Goal: Navigation & Orientation: Find specific page/section

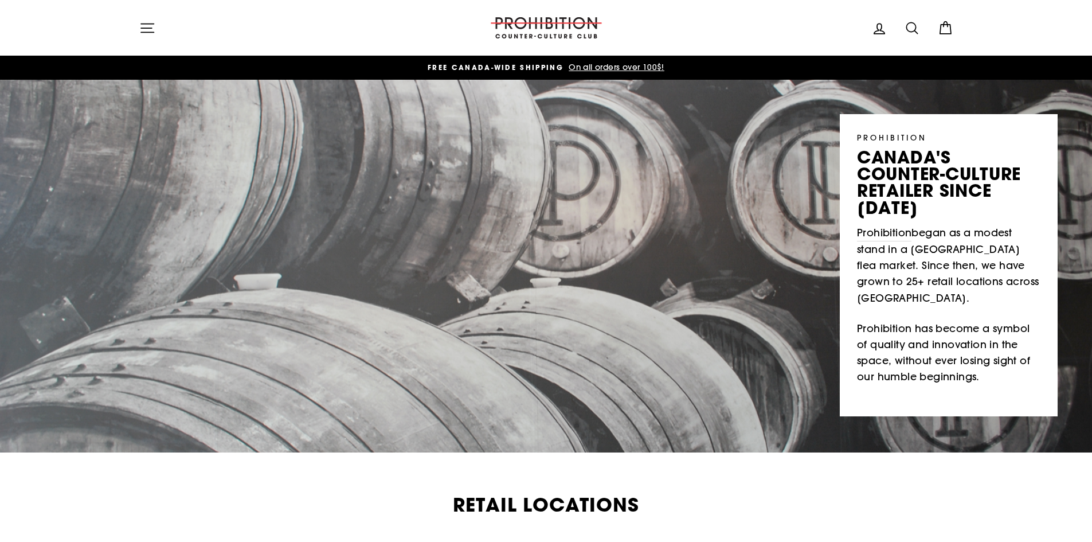
click at [147, 27] on icon "button" at bounding box center [147, 28] width 16 height 16
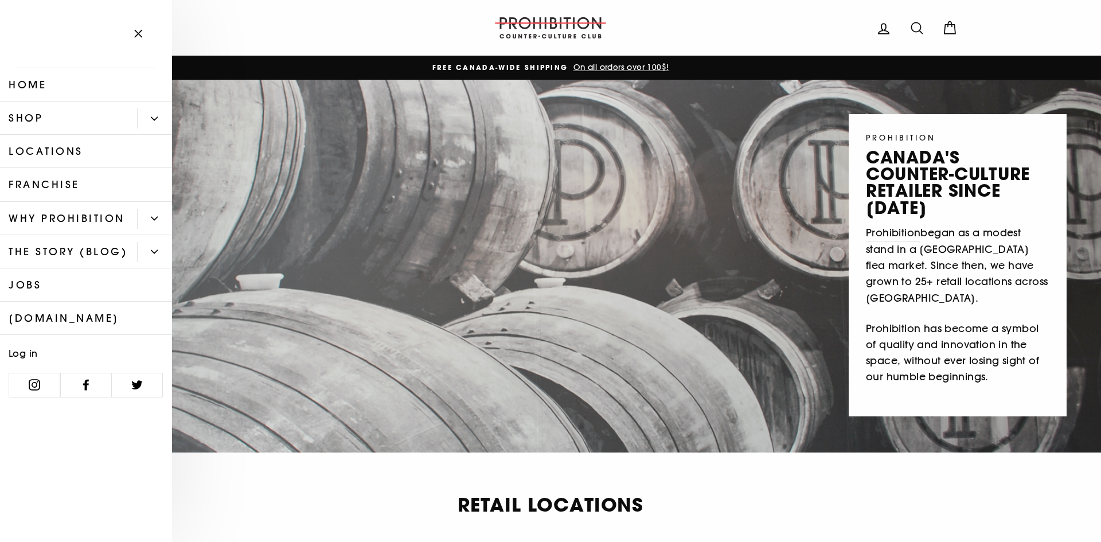
click at [143, 122] on button "Primary" at bounding box center [154, 118] width 35 height 20
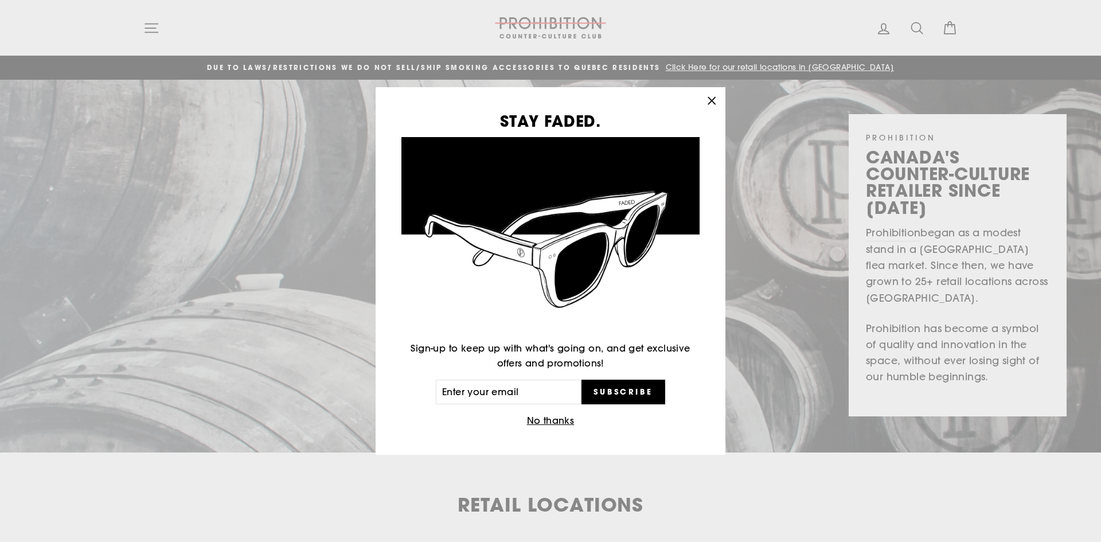
click at [708, 104] on icon "button" at bounding box center [711, 100] width 7 height 7
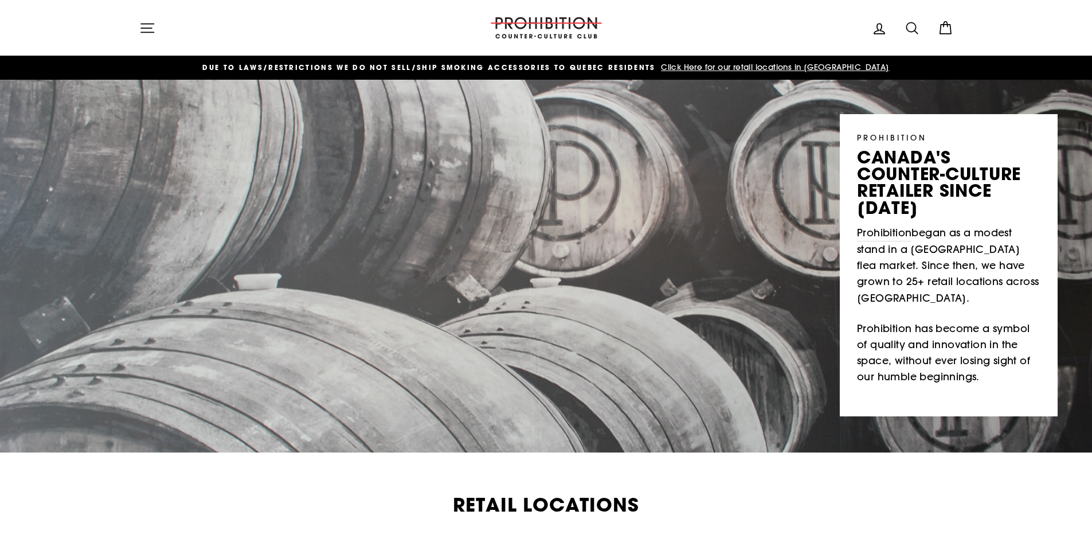
click at [150, 27] on icon "button" at bounding box center [147, 28] width 16 height 16
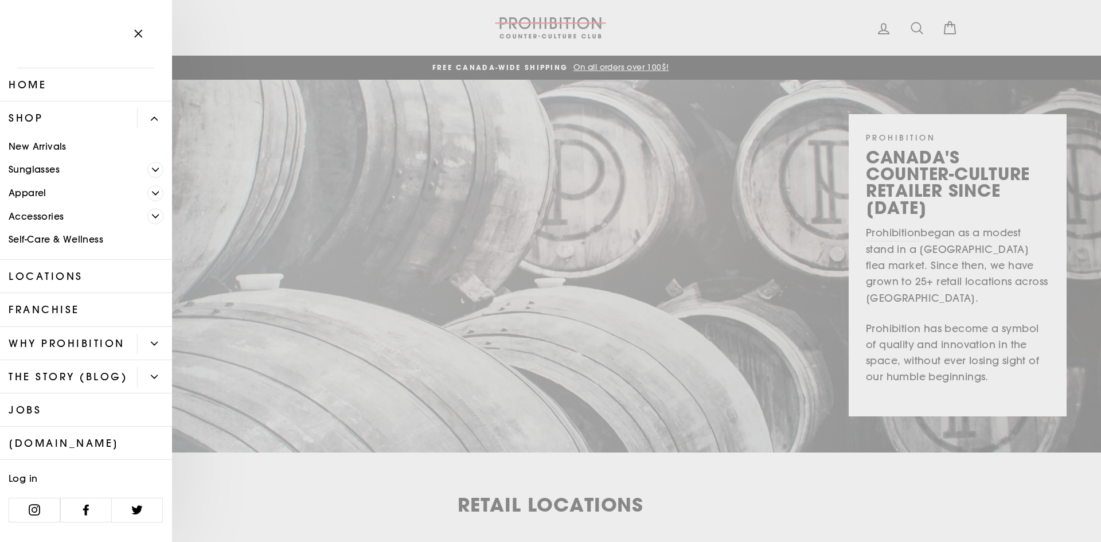
click at [147, 222] on span "Primary" at bounding box center [155, 216] width 16 height 16
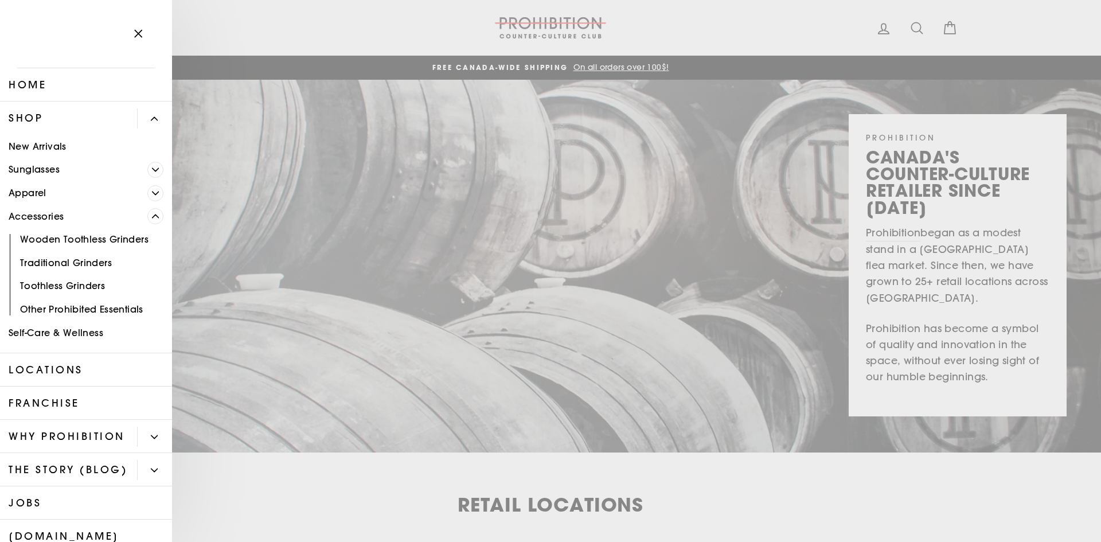
click at [46, 213] on link "Accessories" at bounding box center [73, 217] width 147 height 24
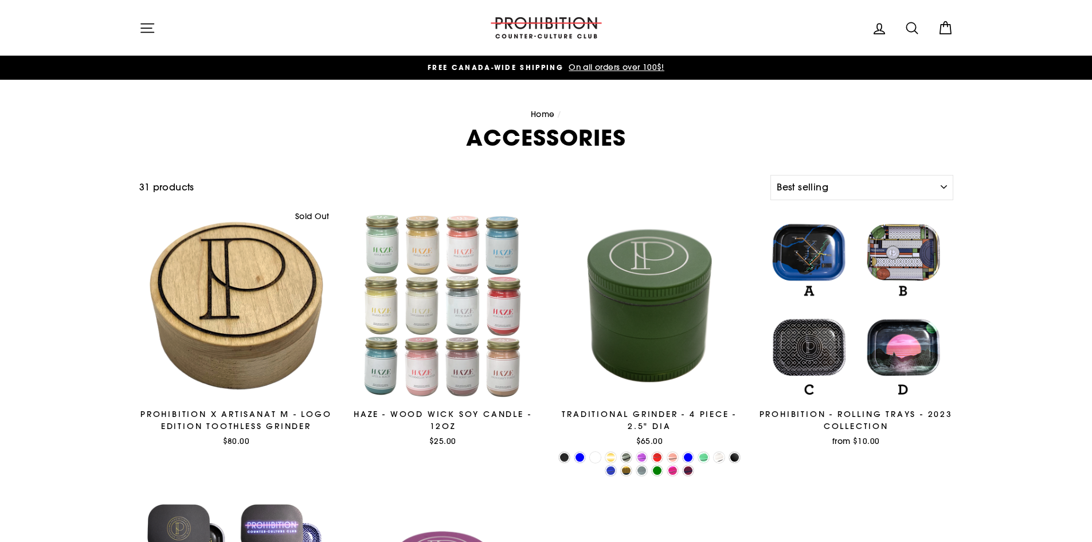
select select "best-selling"
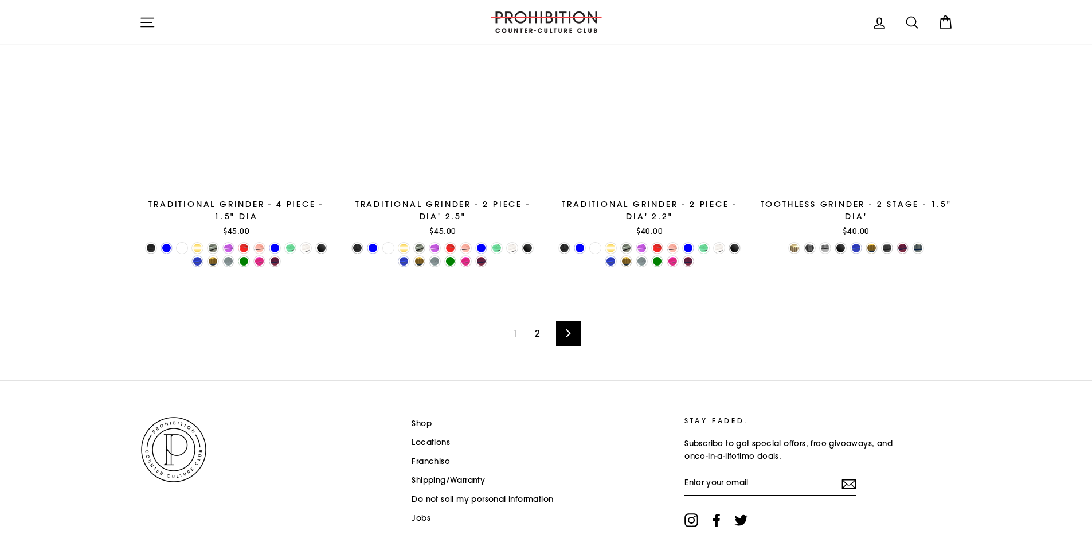
scroll to position [1911, 0]
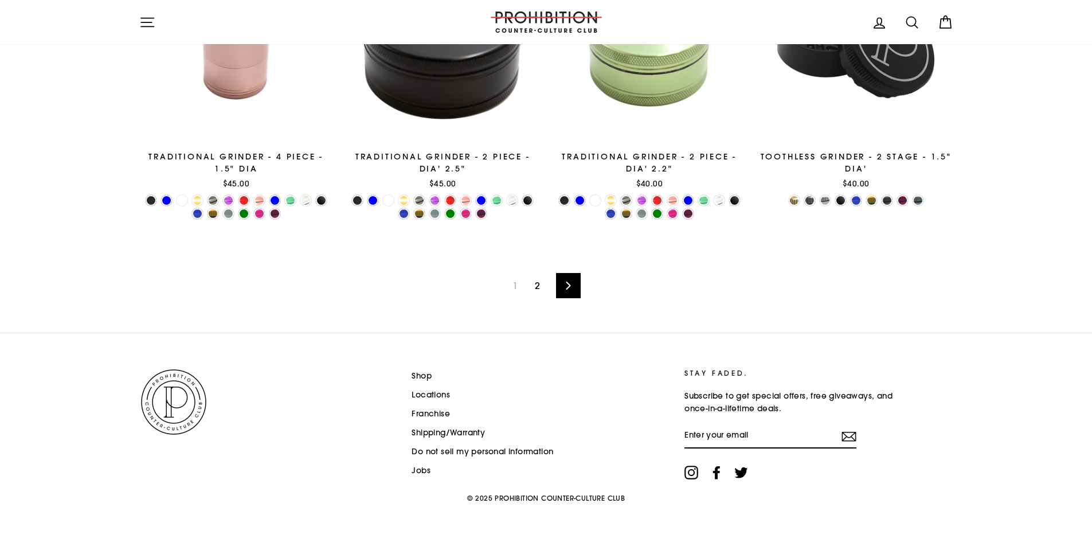
click at [542, 285] on link "2" at bounding box center [537, 285] width 19 height 18
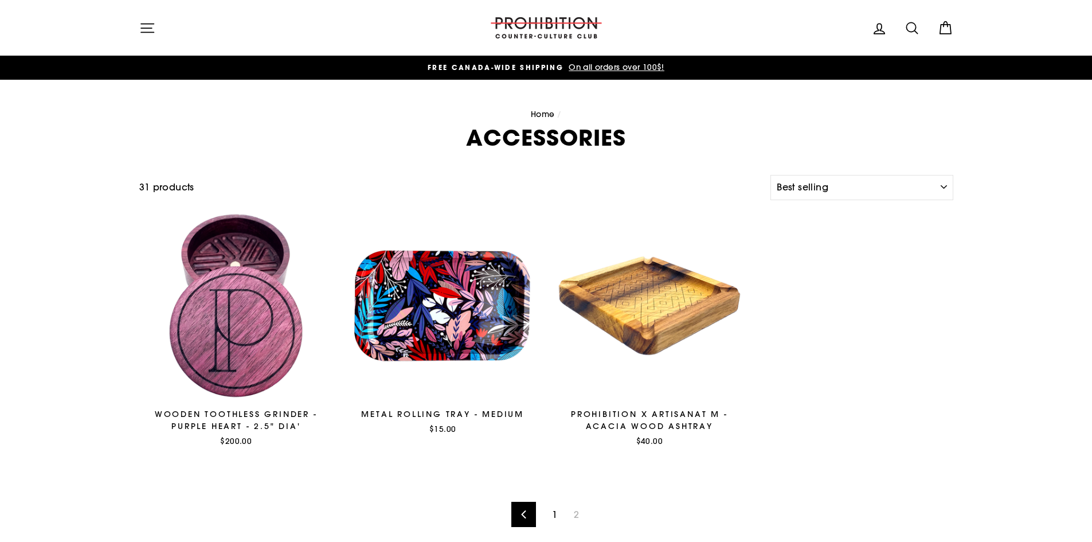
select select "best-selling"
click at [148, 23] on icon "button" at bounding box center [147, 28] width 16 height 16
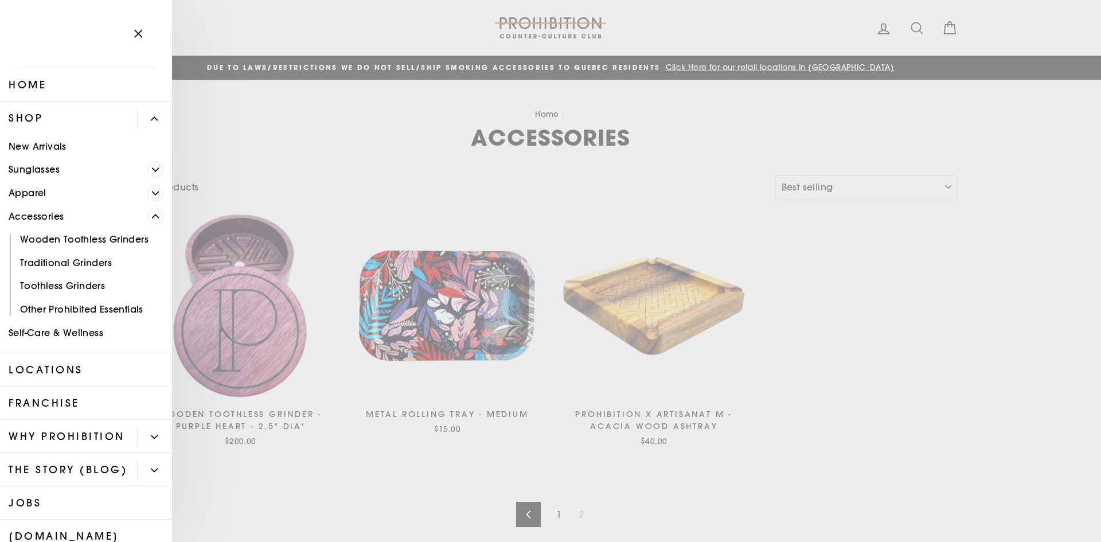
click at [147, 220] on span "Primary" at bounding box center [155, 216] width 16 height 16
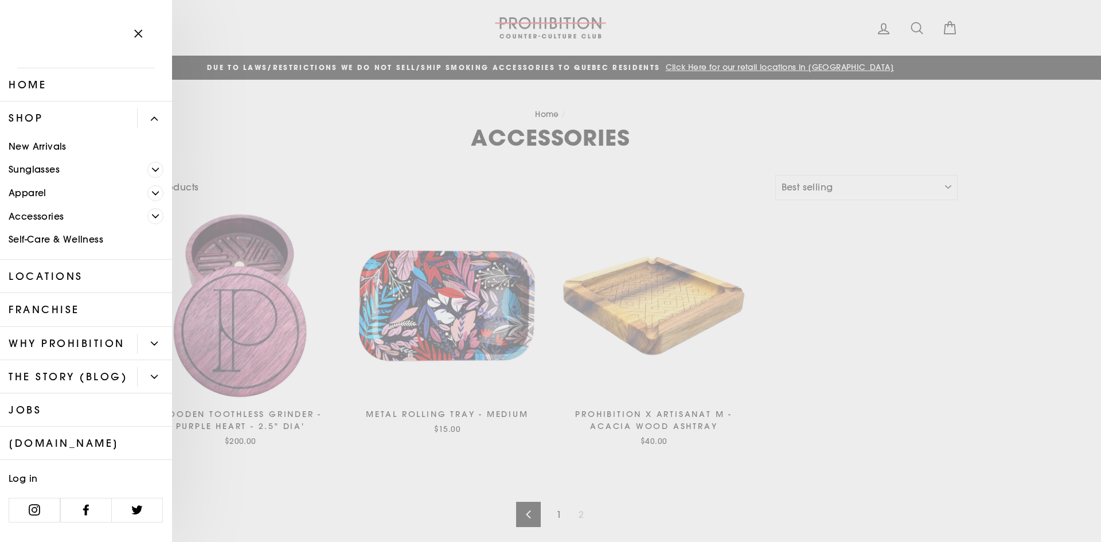
click at [82, 245] on link "Self-Care & Wellness" at bounding box center [86, 240] width 172 height 24
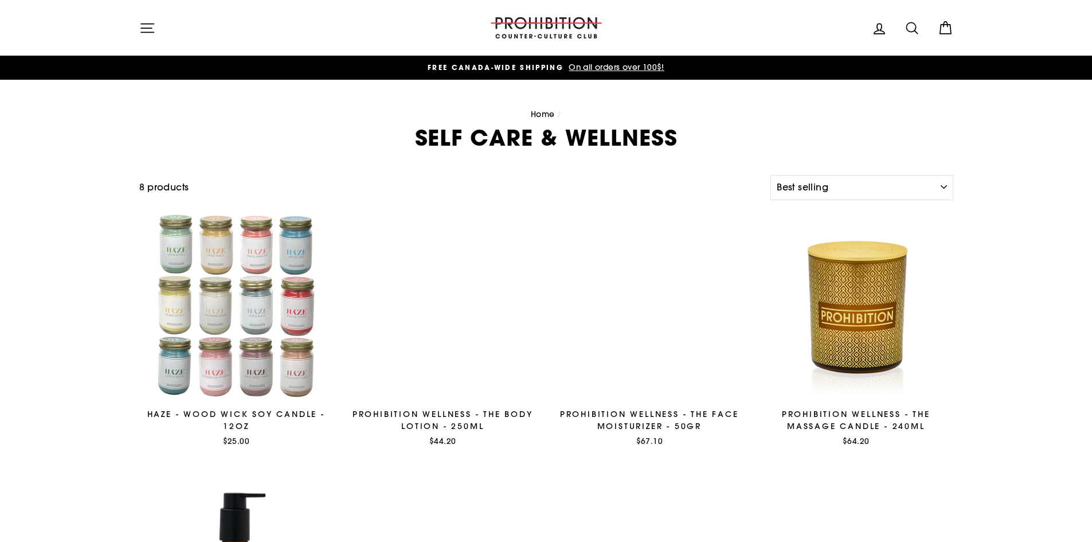
select select "best-selling"
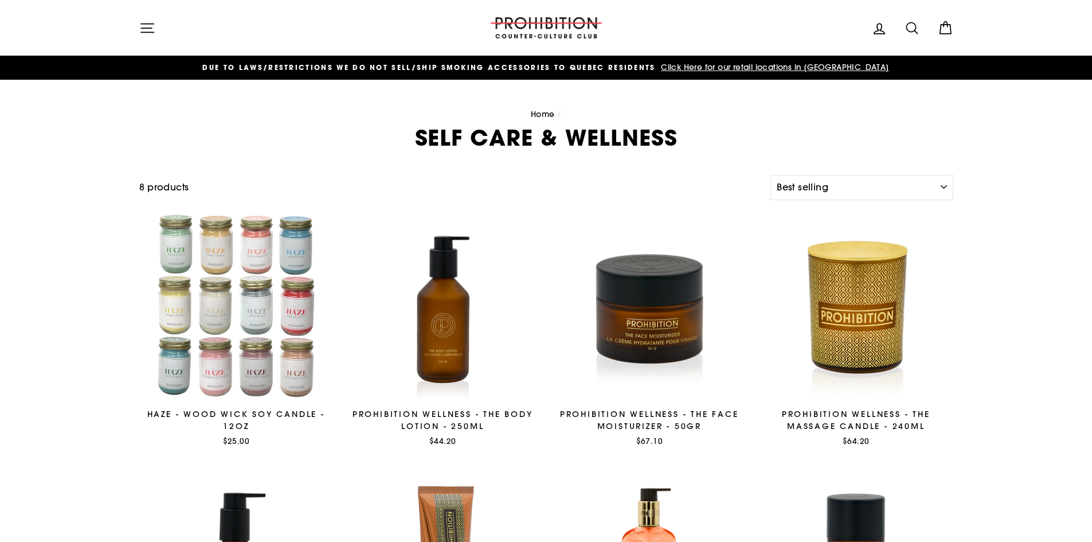
click at [147, 31] on icon "button" at bounding box center [147, 28] width 16 height 16
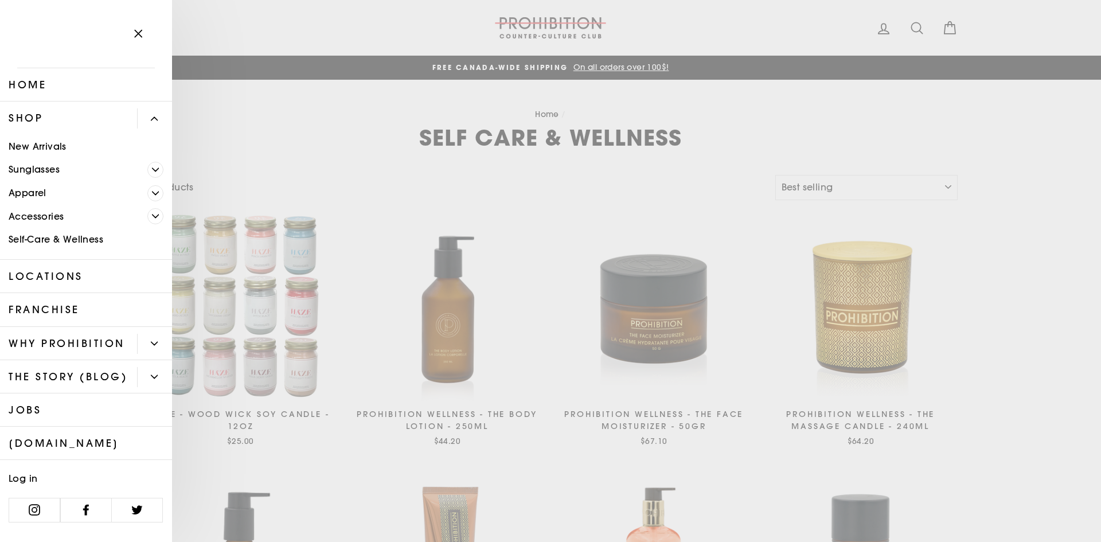
click at [147, 197] on span "Primary" at bounding box center [155, 193] width 16 height 16
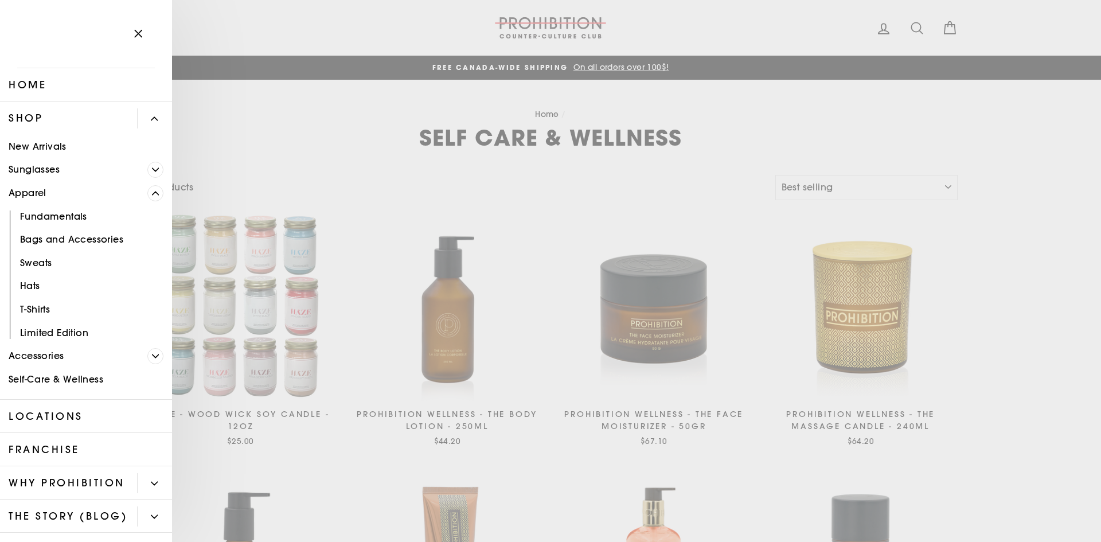
click at [152, 196] on icon "Primary" at bounding box center [155, 193] width 7 height 7
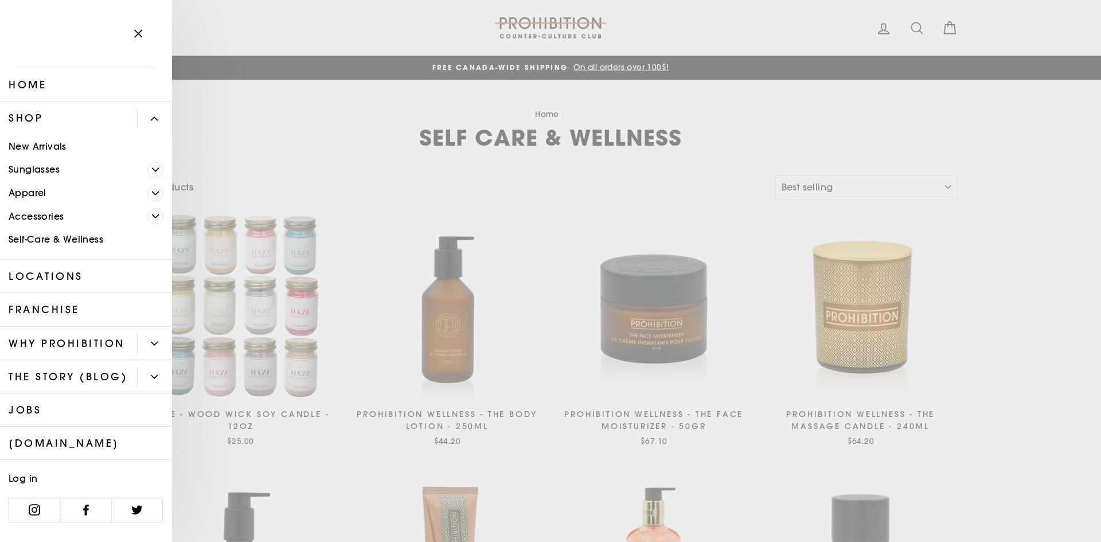
click at [53, 148] on link "New Arrivals" at bounding box center [86, 147] width 172 height 24
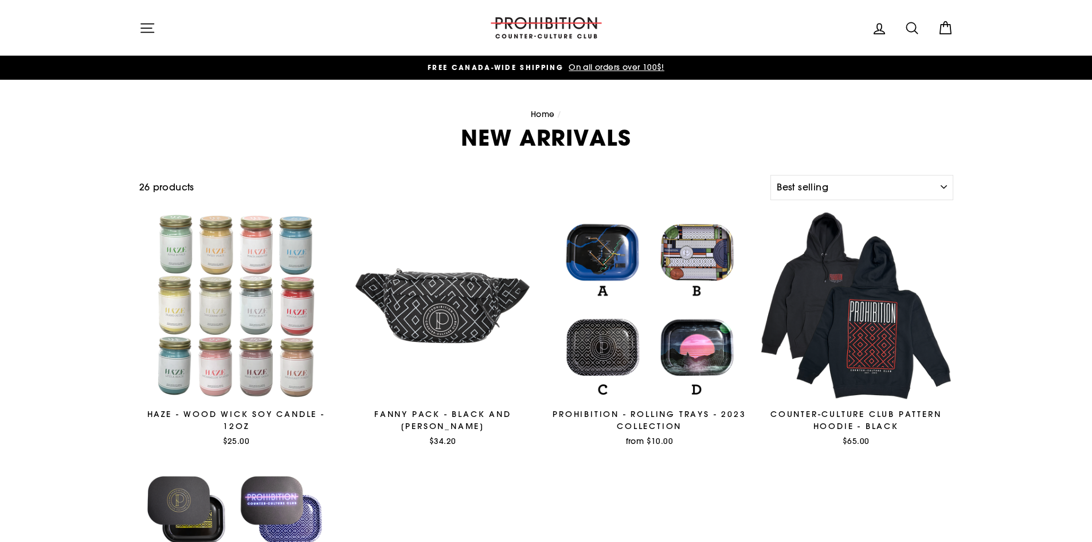
select select "best-selling"
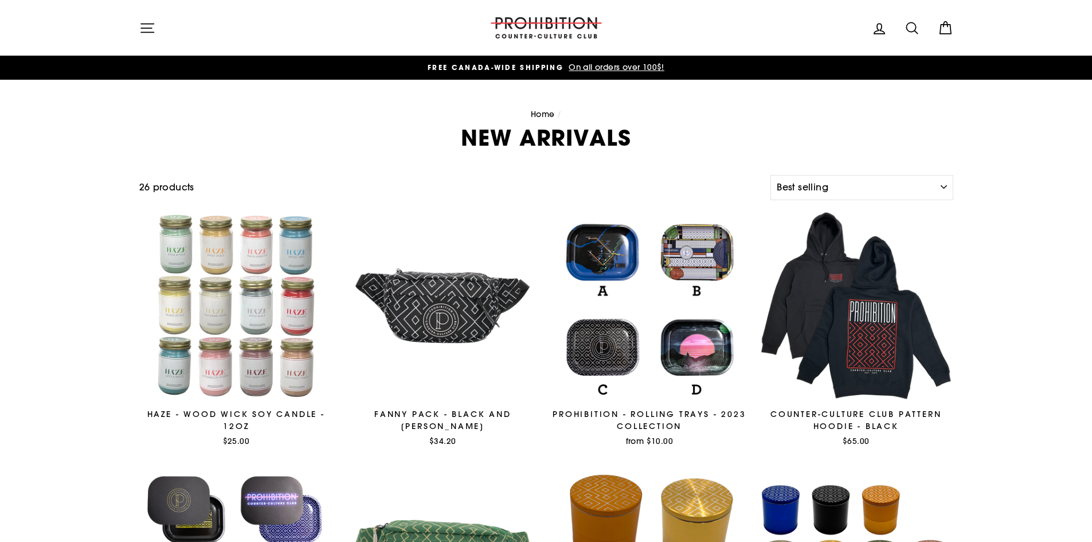
click at [150, 27] on icon "button" at bounding box center [147, 28] width 16 height 16
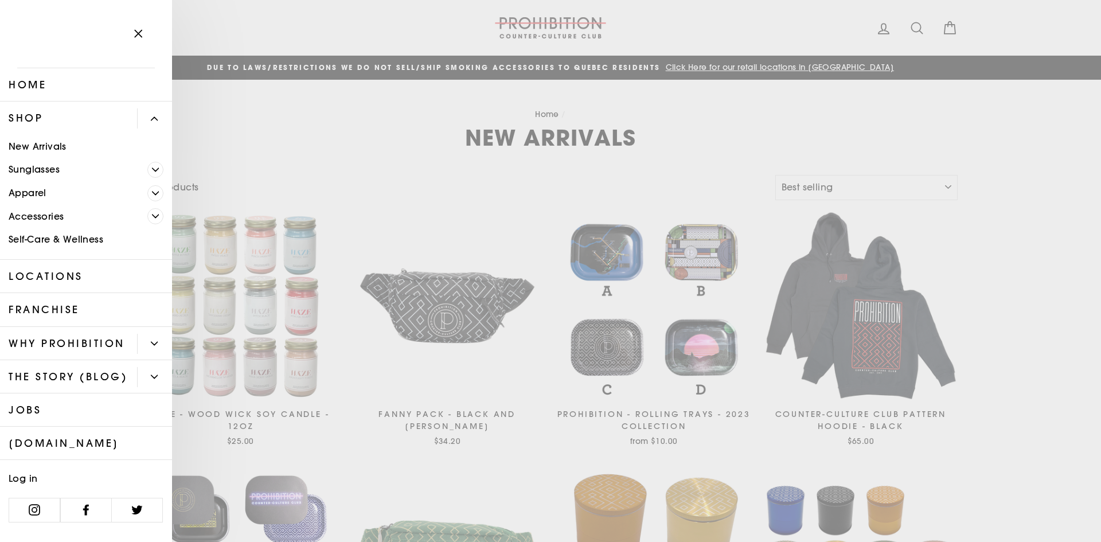
click at [54, 174] on link "Sunglasses" at bounding box center [73, 170] width 147 height 24
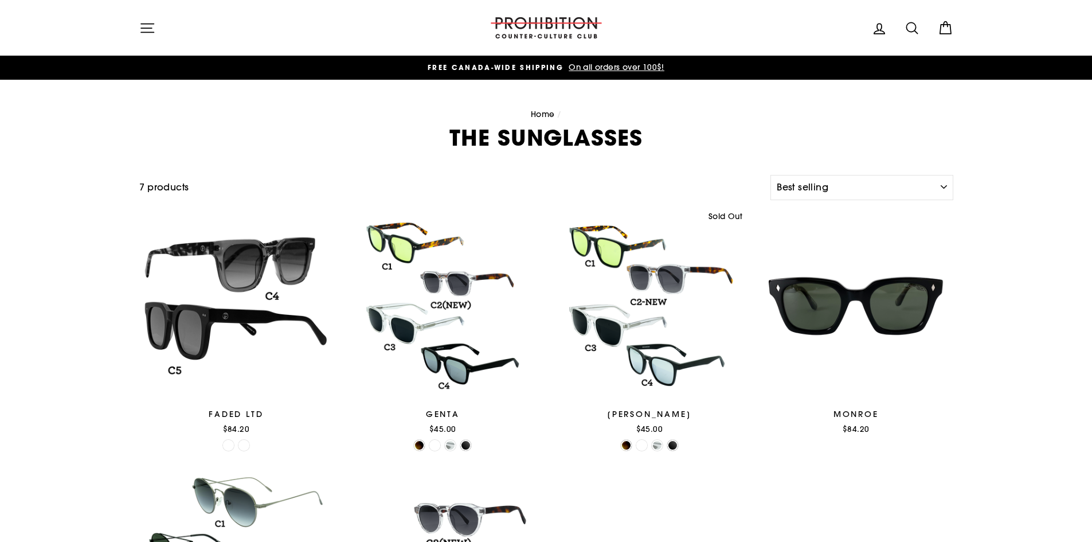
select select "best-selling"
